Goal: Task Accomplishment & Management: Manage account settings

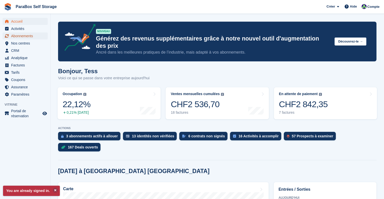
click at [26, 35] on span "Abonnements" at bounding box center [26, 36] width 30 height 7
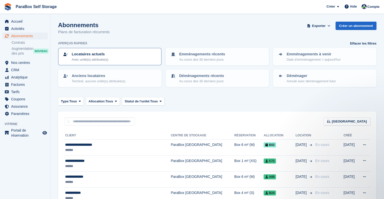
click at [129, 57] on div "Locataires actuels Avec unité(s) attribuée(s)" at bounding box center [110, 56] width 94 height 11
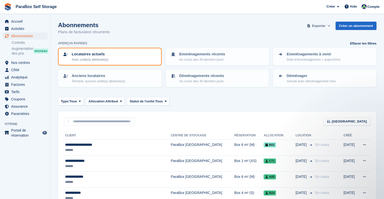
click at [315, 25] on span "Exporter" at bounding box center [318, 25] width 13 height 5
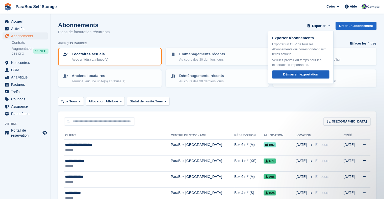
click at [301, 74] on div "Démarrer l'exportation" at bounding box center [300, 74] width 35 height 5
click at [23, 84] on span "Factures" at bounding box center [26, 84] width 30 height 7
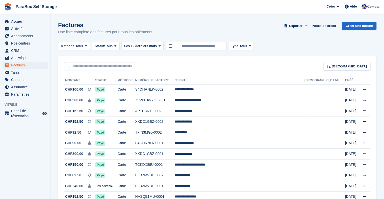
click at [200, 45] on input "**********" at bounding box center [195, 46] width 61 height 8
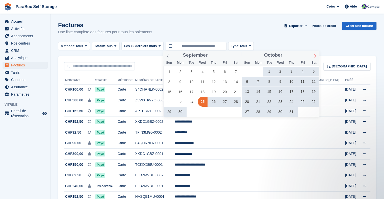
click at [314, 56] on icon at bounding box center [315, 56] width 4 height 4
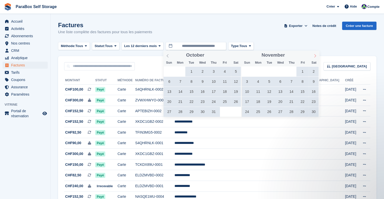
click at [314, 56] on icon at bounding box center [315, 56] width 4 height 4
type input "****"
click at [314, 56] on icon at bounding box center [315, 56] width 4 height 4
type input "****"
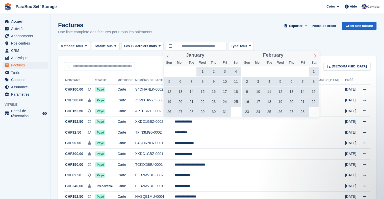
click at [314, 56] on icon at bounding box center [315, 56] width 4 height 4
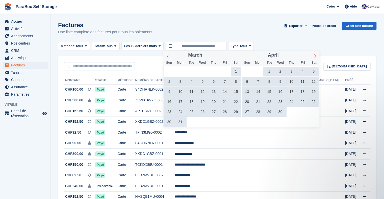
click at [314, 56] on icon at bounding box center [315, 56] width 4 height 4
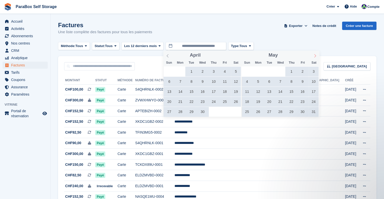
click at [314, 56] on icon at bounding box center [315, 56] width 4 height 4
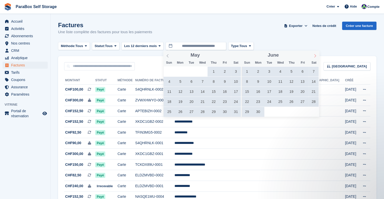
click at [314, 56] on icon at bounding box center [315, 56] width 4 height 4
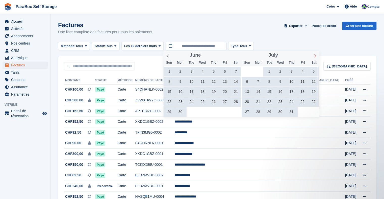
click at [314, 56] on icon at bounding box center [315, 56] width 4 height 4
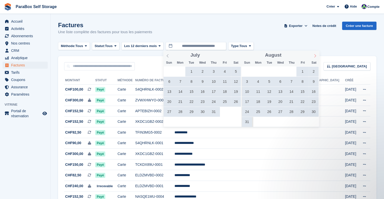
click at [314, 56] on icon at bounding box center [315, 56] width 4 height 4
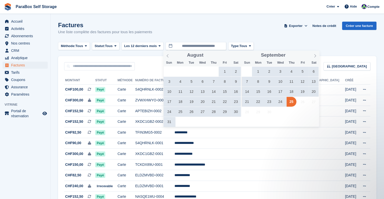
click at [247, 101] on span "21" at bounding box center [247, 102] width 10 height 10
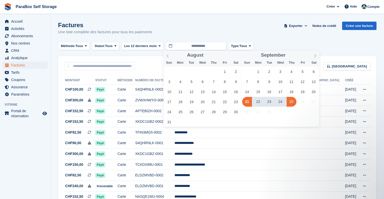
click at [289, 102] on span "25" at bounding box center [291, 102] width 10 height 10
type input "**********"
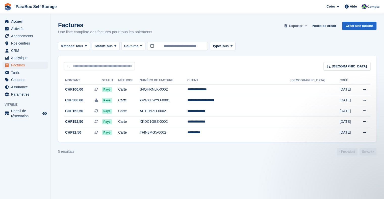
click at [296, 24] on span "Exporter" at bounding box center [295, 25] width 13 height 5
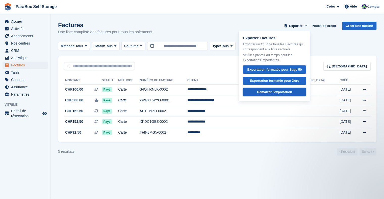
click at [286, 90] on div "Démarrer l'exportation" at bounding box center [274, 92] width 35 height 5
click at [25, 36] on span "Abonnements" at bounding box center [26, 36] width 30 height 7
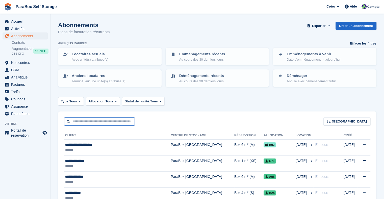
click at [90, 123] on input "text" at bounding box center [99, 122] width 71 height 8
type input "****"
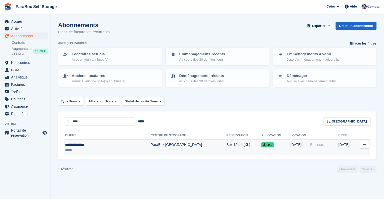
click at [151, 147] on td "ParaBox [GEOGRAPHIC_DATA]" at bounding box center [189, 148] width 76 height 16
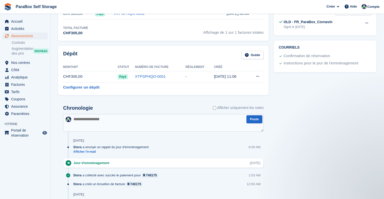
scroll to position [76, 0]
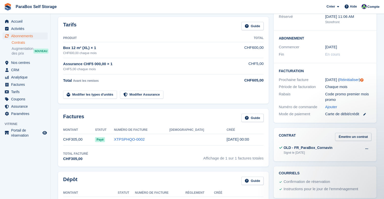
click at [23, 43] on link "Contrats" at bounding box center [30, 42] width 36 height 5
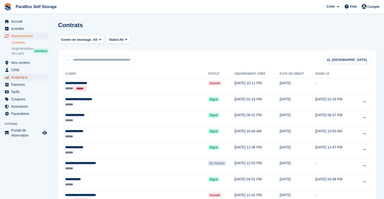
click at [13, 74] on span "Analytique" at bounding box center [26, 77] width 30 height 7
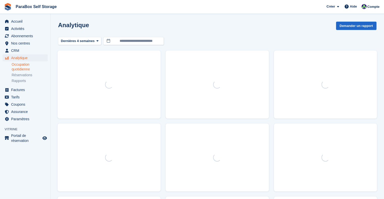
click at [15, 71] on link "Occupation quotidienne" at bounding box center [30, 67] width 36 height 10
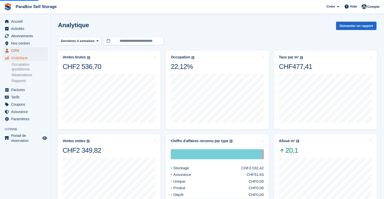
click at [16, 52] on span "CRM" at bounding box center [26, 50] width 30 height 7
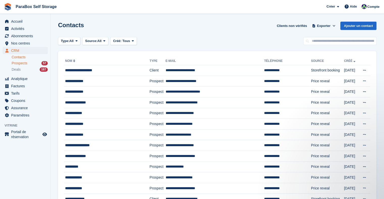
click at [19, 62] on span "Prospects" at bounding box center [20, 63] width 16 height 5
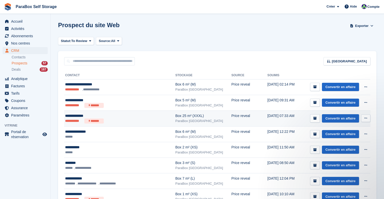
click at [135, 119] on ul "**********" at bounding box center [112, 121] width 94 height 5
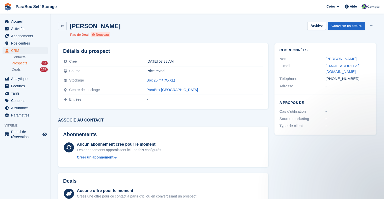
drag, startPoint x: 336, startPoint y: 72, endPoint x: 323, endPoint y: 68, distance: 14.0
click at [323, 68] on div "E-mail [EMAIL_ADDRESS][DOMAIN_NAME]" at bounding box center [325, 69] width 92 height 13
copy div "[EMAIL_ADDRESS][DOMAIN_NAME]"
click at [350, 25] on link "Convertir en affaire" at bounding box center [346, 26] width 37 height 8
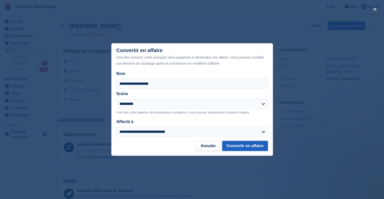
click at [241, 145] on button "Convertir en affaire" at bounding box center [245, 146] width 46 height 10
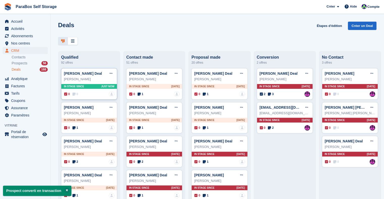
click at [76, 97] on span "0" at bounding box center [75, 94] width 6 height 5
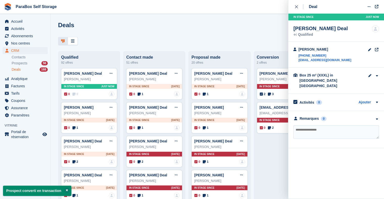
click at [318, 129] on textarea at bounding box center [335, 133] width 85 height 14
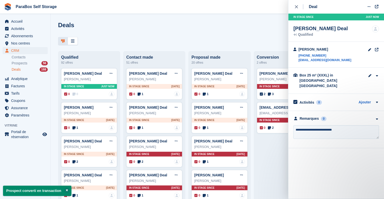
type textarea "**********"
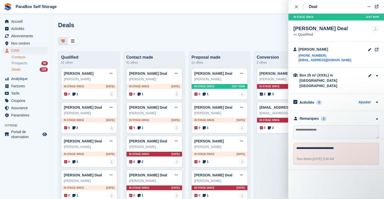
click at [17, 58] on link "Contacts" at bounding box center [30, 57] width 36 height 5
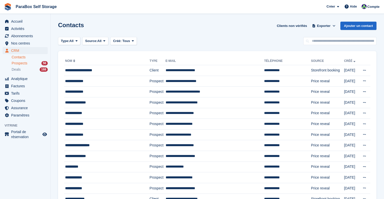
click at [26, 64] on span "Prospects" at bounding box center [20, 63] width 16 height 5
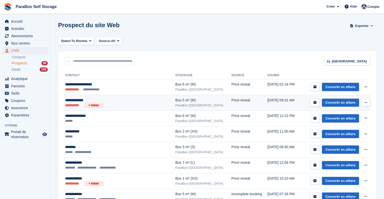
click at [135, 100] on div "**********" at bounding box center [112, 100] width 94 height 5
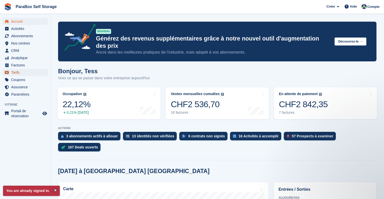
click at [17, 71] on span "Tarifs" at bounding box center [26, 72] width 30 height 7
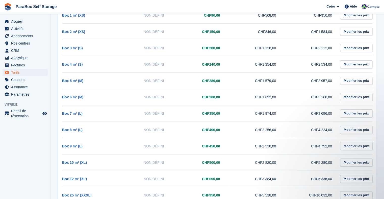
scroll to position [107, 0]
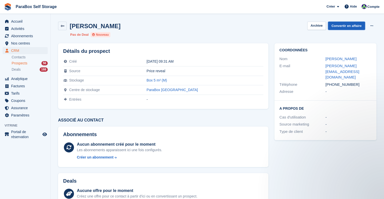
click at [355, 25] on link "Convertir en affaire" at bounding box center [346, 26] width 37 height 8
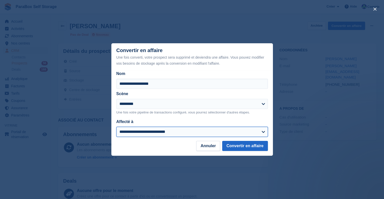
click at [182, 130] on select "**********" at bounding box center [191, 132] width 151 height 10
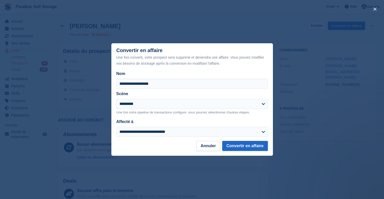
click at [36, 110] on div "close" at bounding box center [192, 99] width 384 height 199
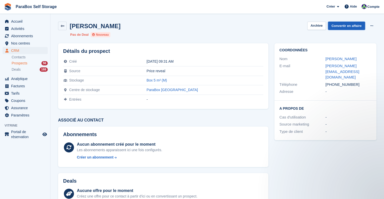
click at [354, 26] on link "Convertir en affaire" at bounding box center [346, 26] width 37 height 8
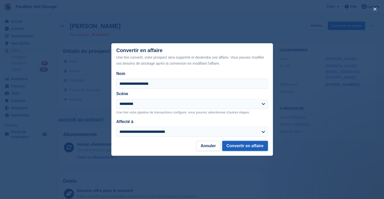
click at [248, 145] on button "Convertir en affaire" at bounding box center [245, 146] width 46 height 10
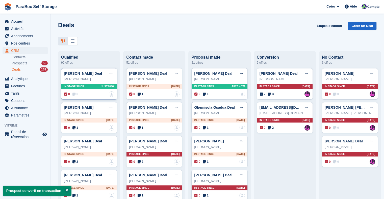
click at [76, 96] on span "0" at bounding box center [75, 94] width 6 height 5
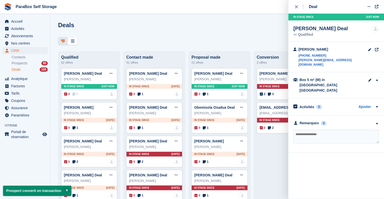
click at [309, 130] on textarea at bounding box center [335, 137] width 85 height 14
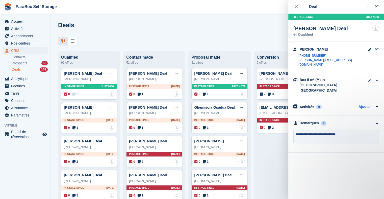
type textarea "**********"
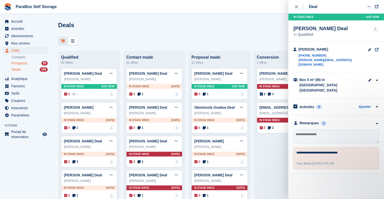
click at [24, 66] on link "Prospects 55" at bounding box center [30, 63] width 36 height 5
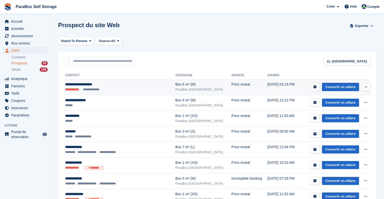
click at [118, 84] on div "**********" at bounding box center [112, 84] width 94 height 5
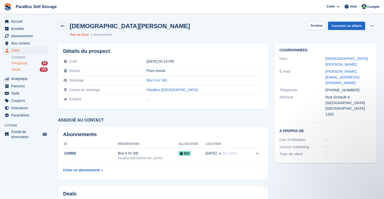
click at [17, 70] on span "Deals" at bounding box center [16, 69] width 9 height 5
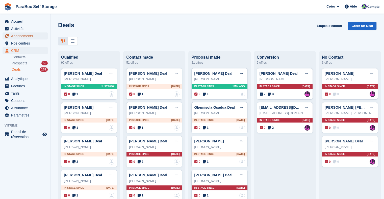
click at [16, 37] on span "Abonnements" at bounding box center [26, 36] width 30 height 7
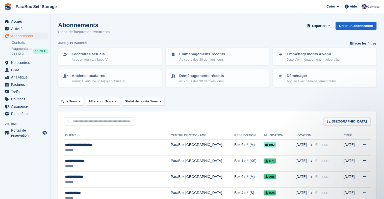
click at [21, 45] on li "Contrats" at bounding box center [31, 42] width 39 height 5
click at [20, 70] on span "CRM" at bounding box center [26, 70] width 30 height 7
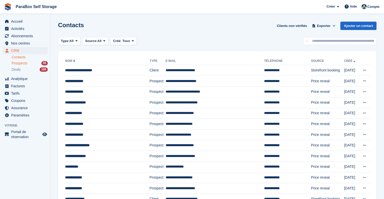
click at [17, 61] on span "Prospects" at bounding box center [20, 63] width 16 height 5
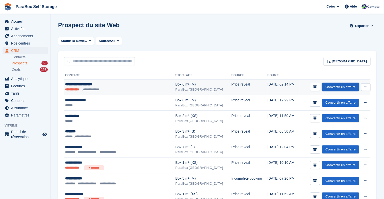
click at [340, 86] on link "Convertir en affaire" at bounding box center [340, 87] width 37 height 8
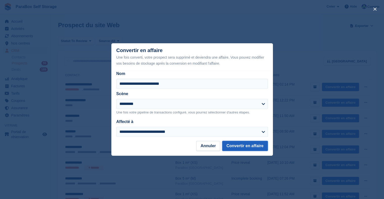
click at [250, 146] on button "Convertir en affaire" at bounding box center [245, 146] width 46 height 10
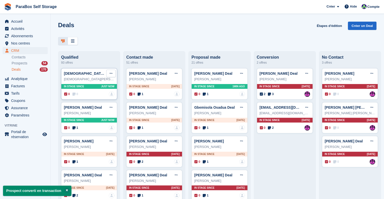
click at [111, 75] on icon at bounding box center [110, 73] width 3 height 3
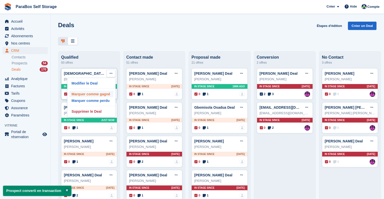
click at [106, 95] on p "Marquer comme gagné" at bounding box center [91, 94] width 44 height 7
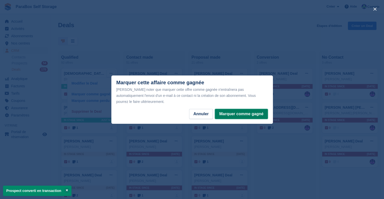
click at [231, 110] on button "Marquer comme gagné" at bounding box center [241, 114] width 53 height 10
